Goal: Check status

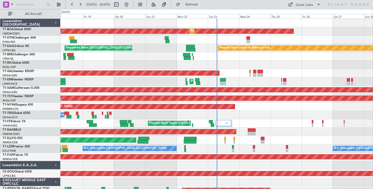
click at [244, 111] on div "A/C Booked A/C Booked" at bounding box center [216, 115] width 312 height 8
